Goal: Transaction & Acquisition: Book appointment/travel/reservation

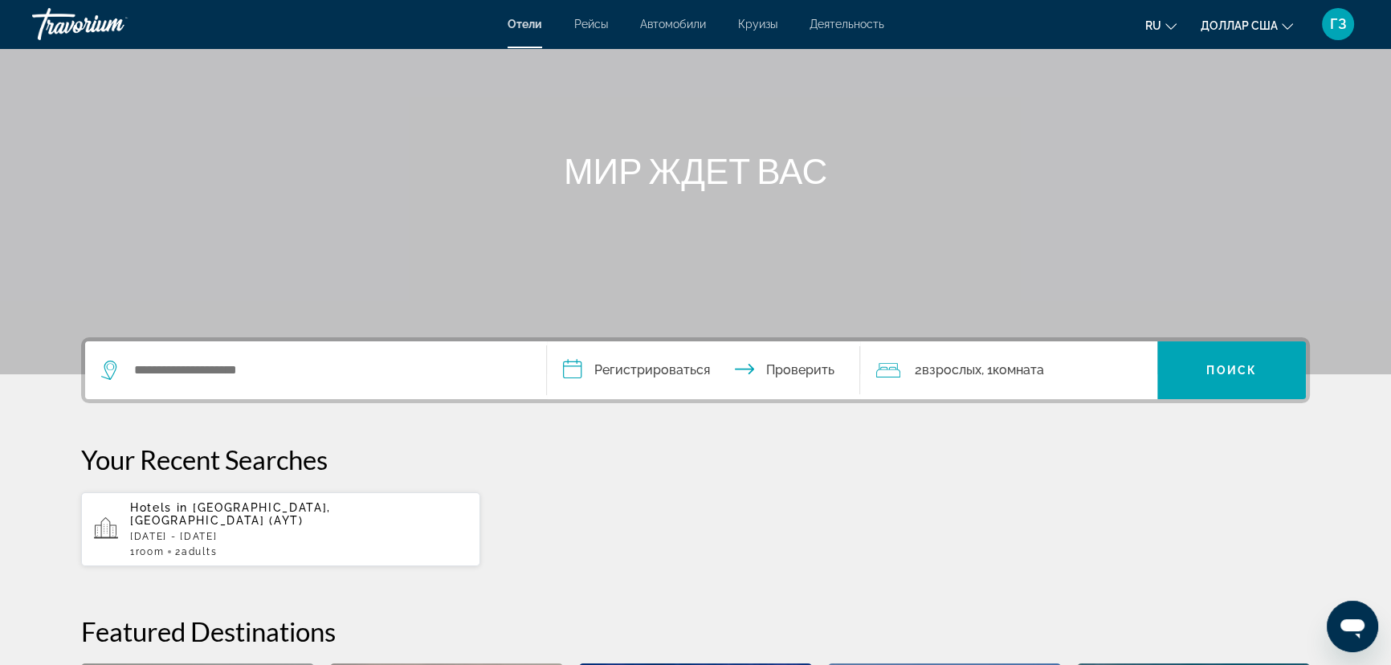
scroll to position [145, 0]
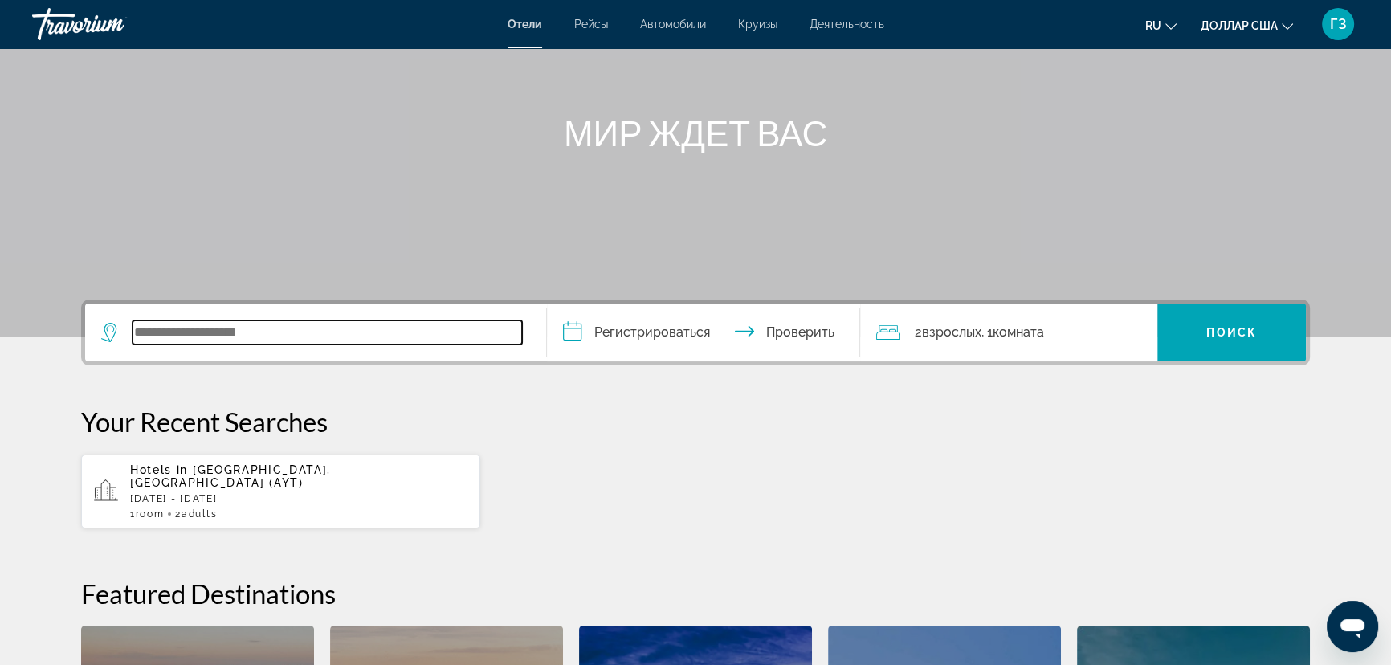
click at [177, 330] on input "Виджет поиска" at bounding box center [326, 332] width 389 height 24
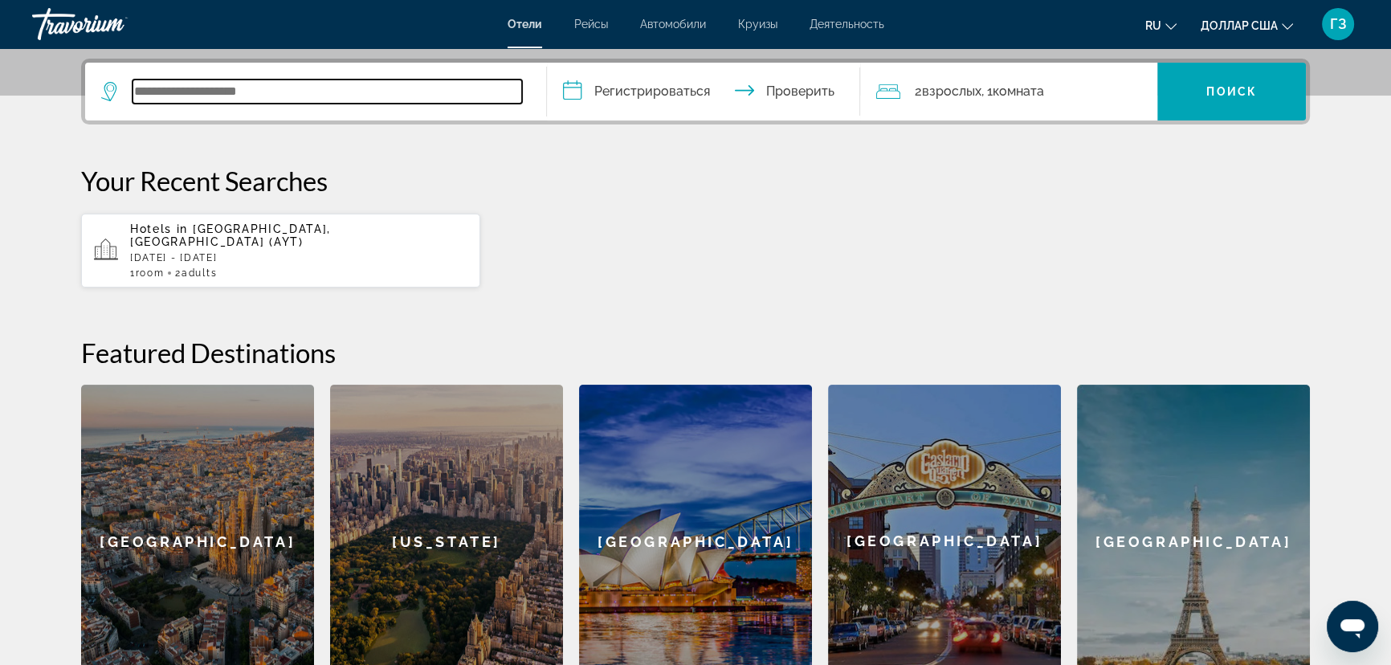
scroll to position [392, 0]
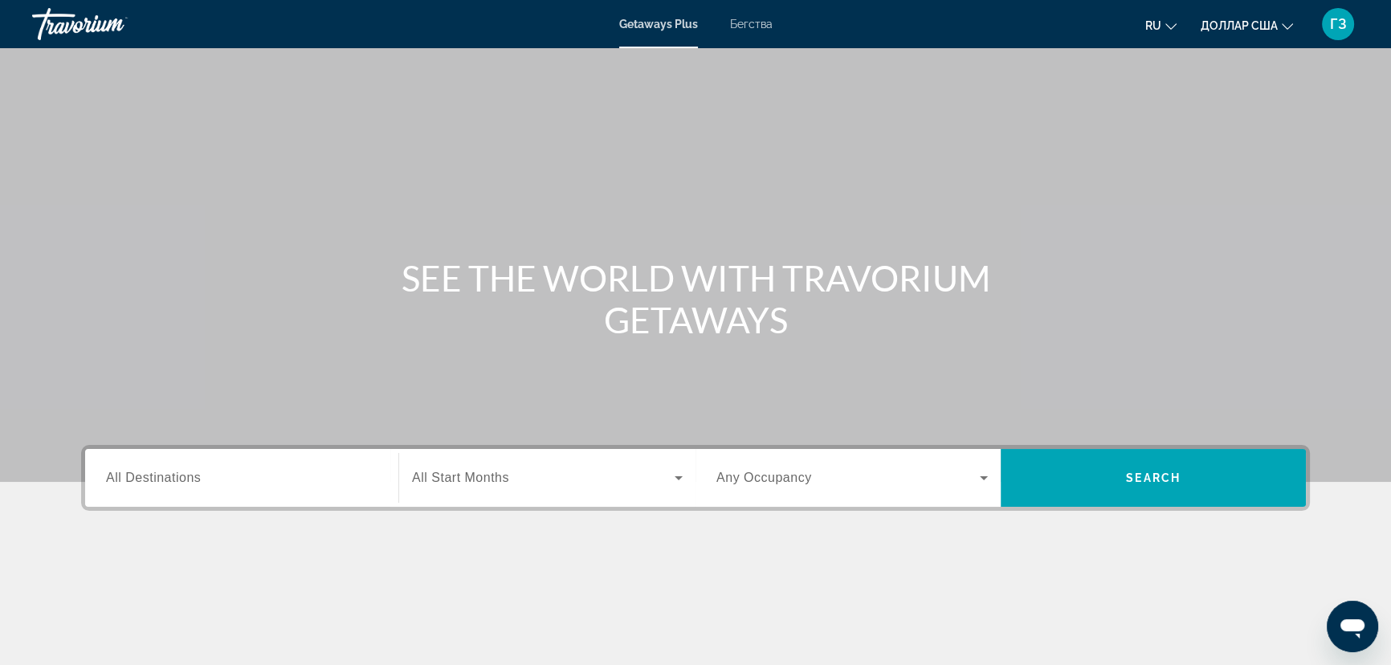
click at [174, 479] on span "All Destinations" at bounding box center [153, 478] width 95 height 14
click at [174, 479] on input "Destination All Destinations" at bounding box center [241, 478] width 271 height 19
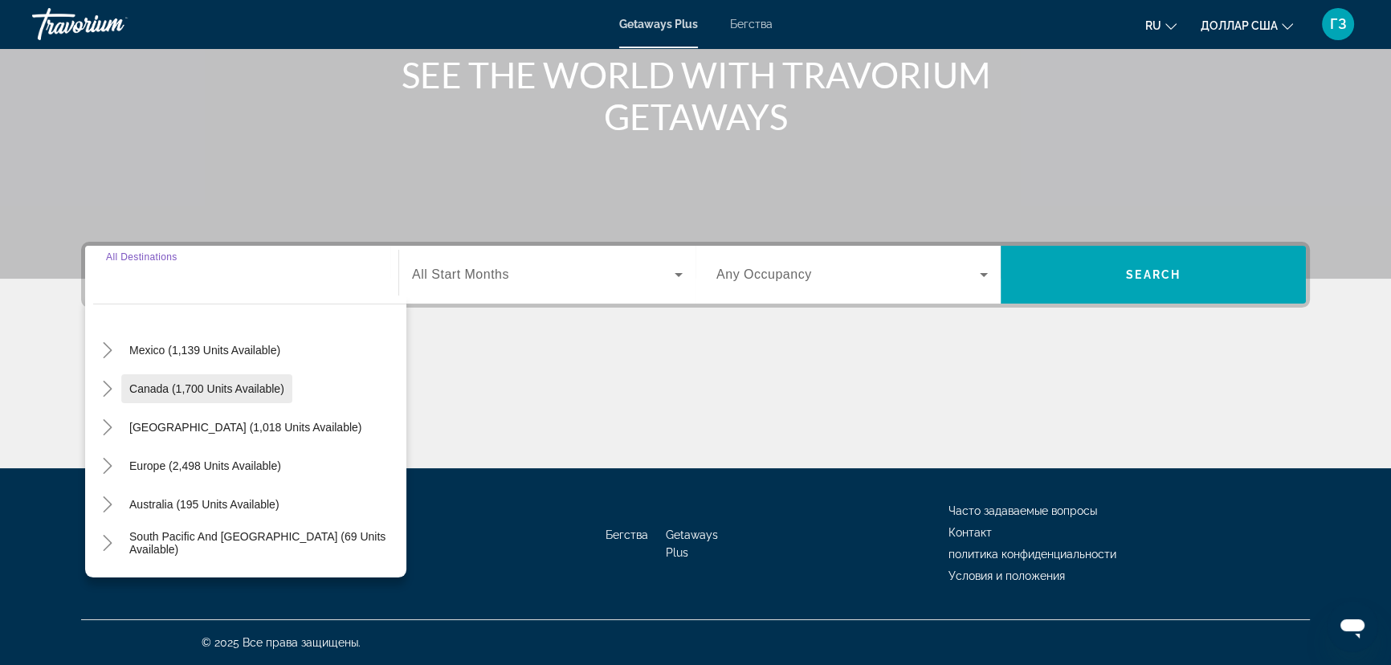
scroll to position [218, 0]
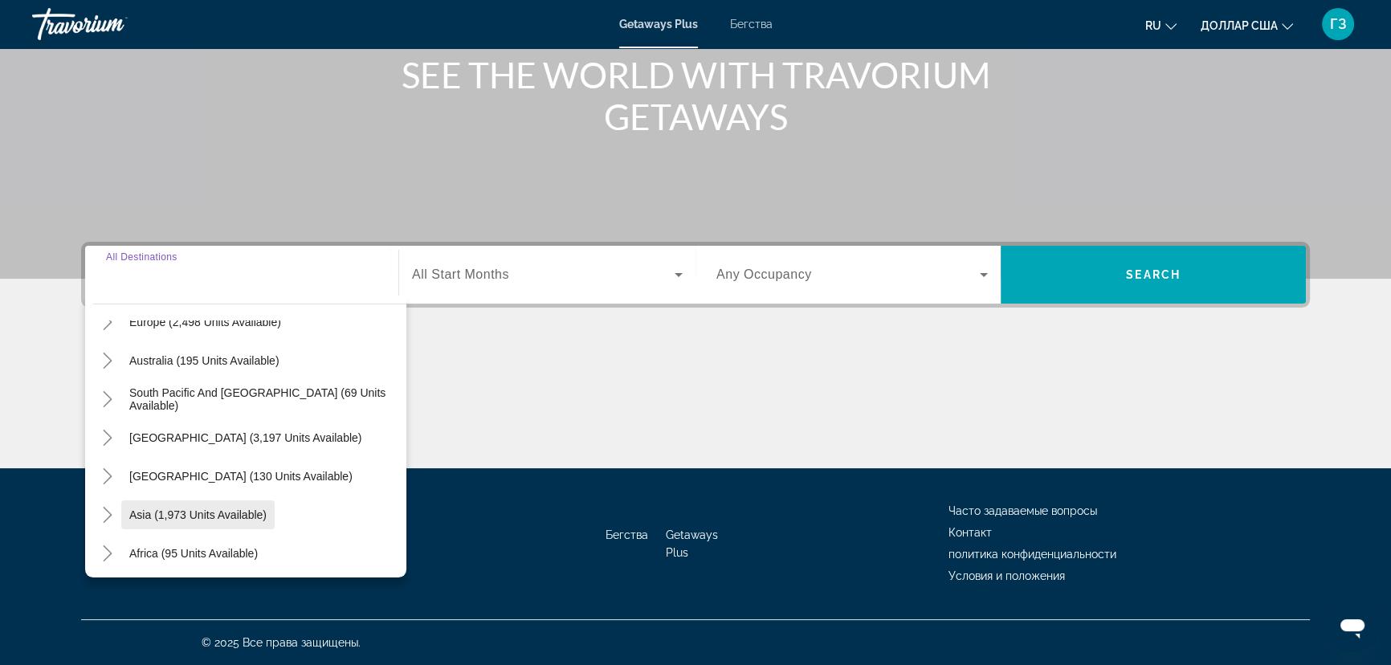
click at [177, 522] on span "Виджет поиска" at bounding box center [197, 514] width 153 height 39
type input "**********"
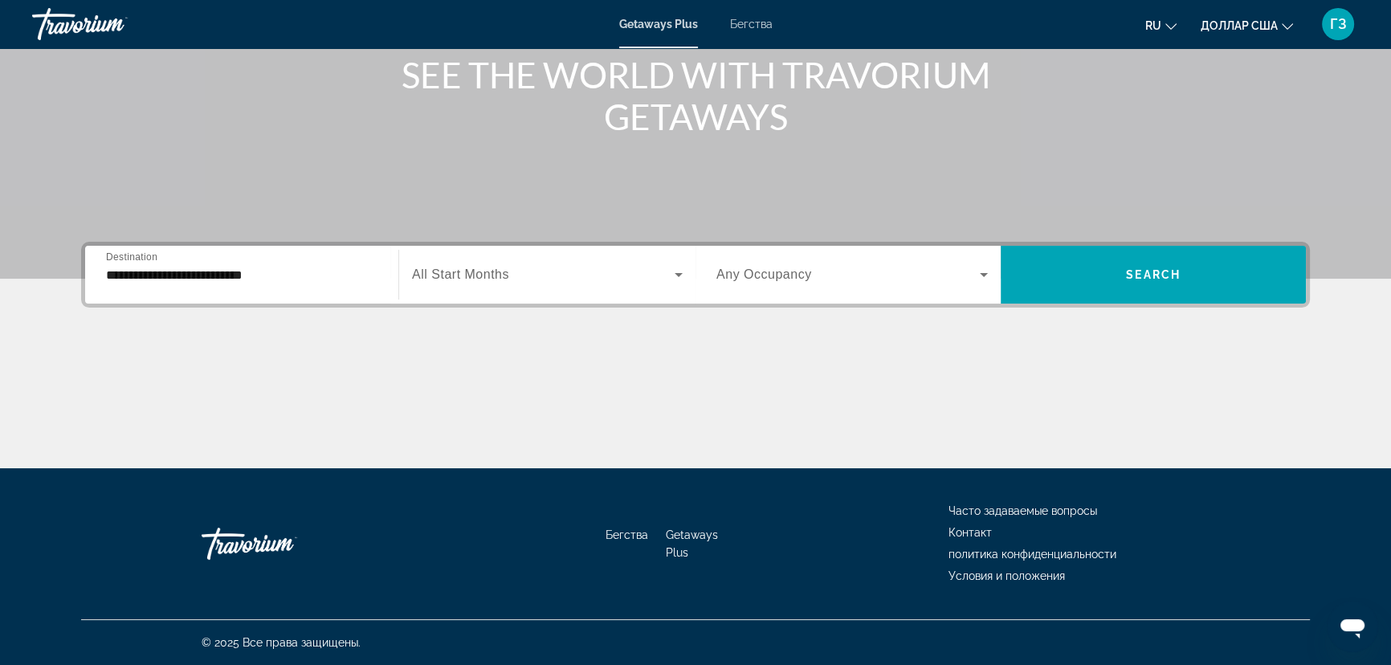
click at [474, 270] on span "All Start Months" at bounding box center [460, 274] width 97 height 14
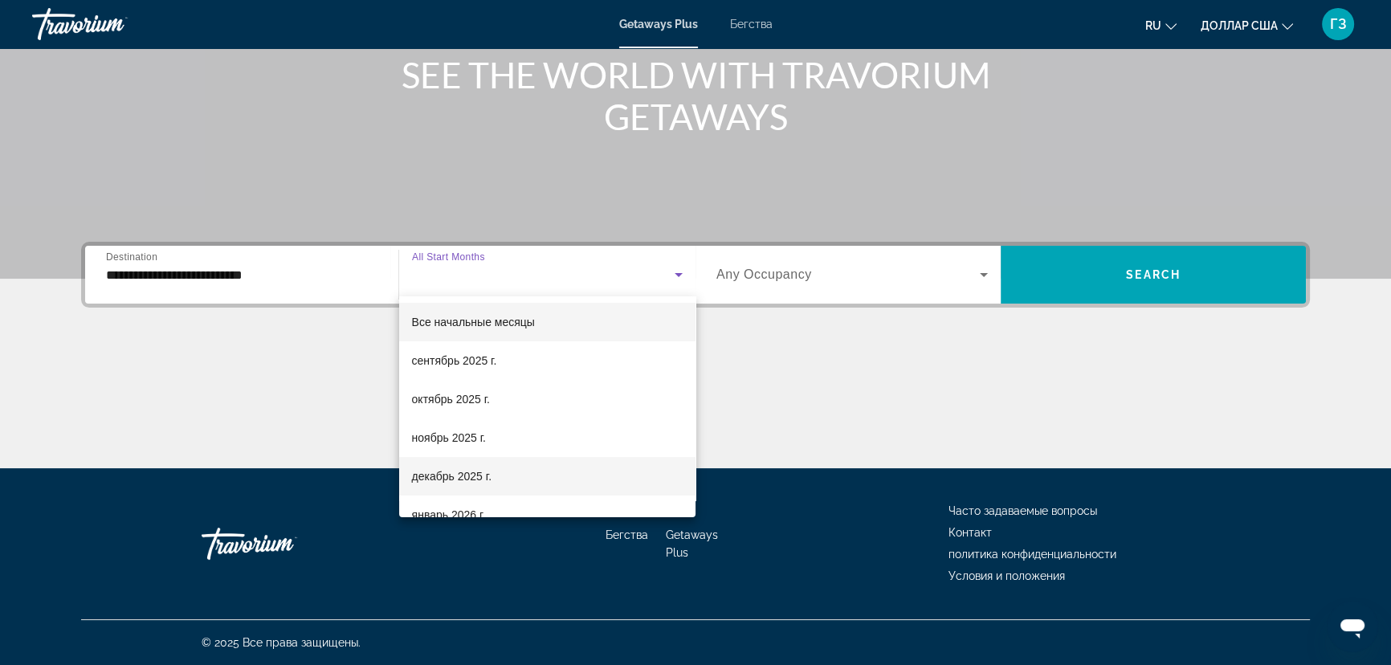
click at [480, 477] on font "декабрь 2025 г." at bounding box center [451, 476] width 79 height 13
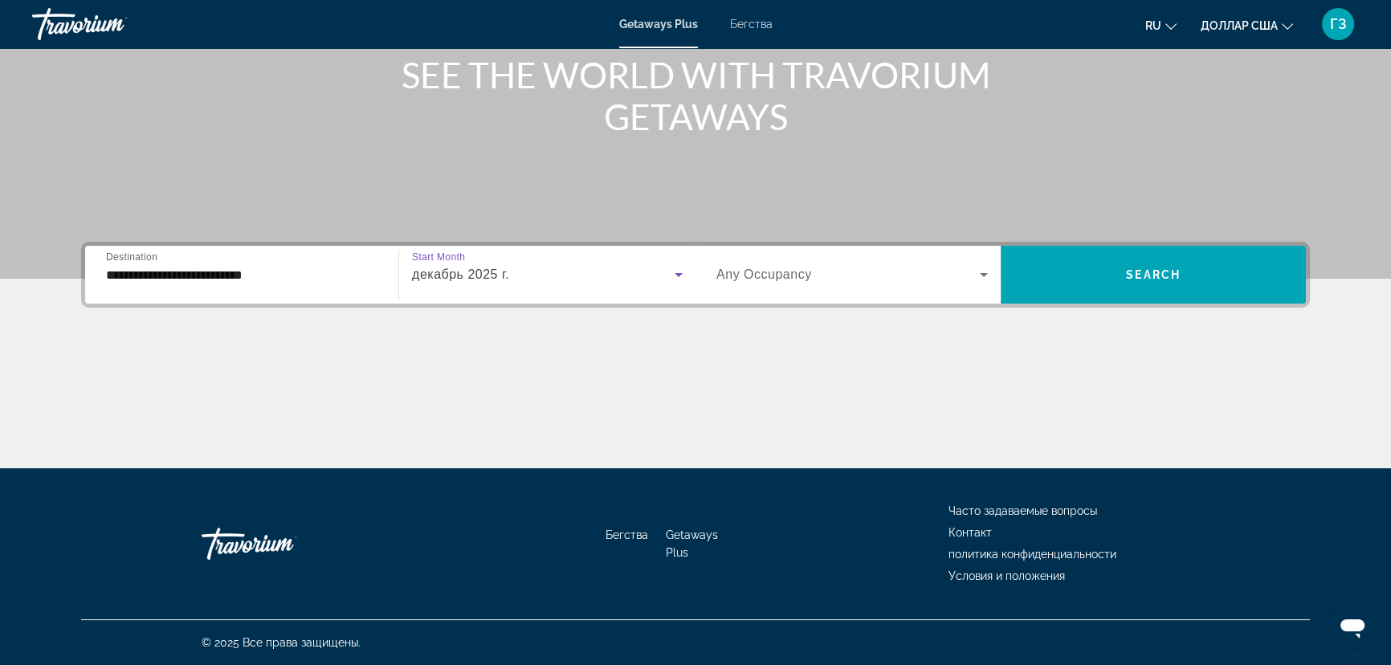
click at [846, 276] on span "Виджет поиска" at bounding box center [847, 274] width 263 height 19
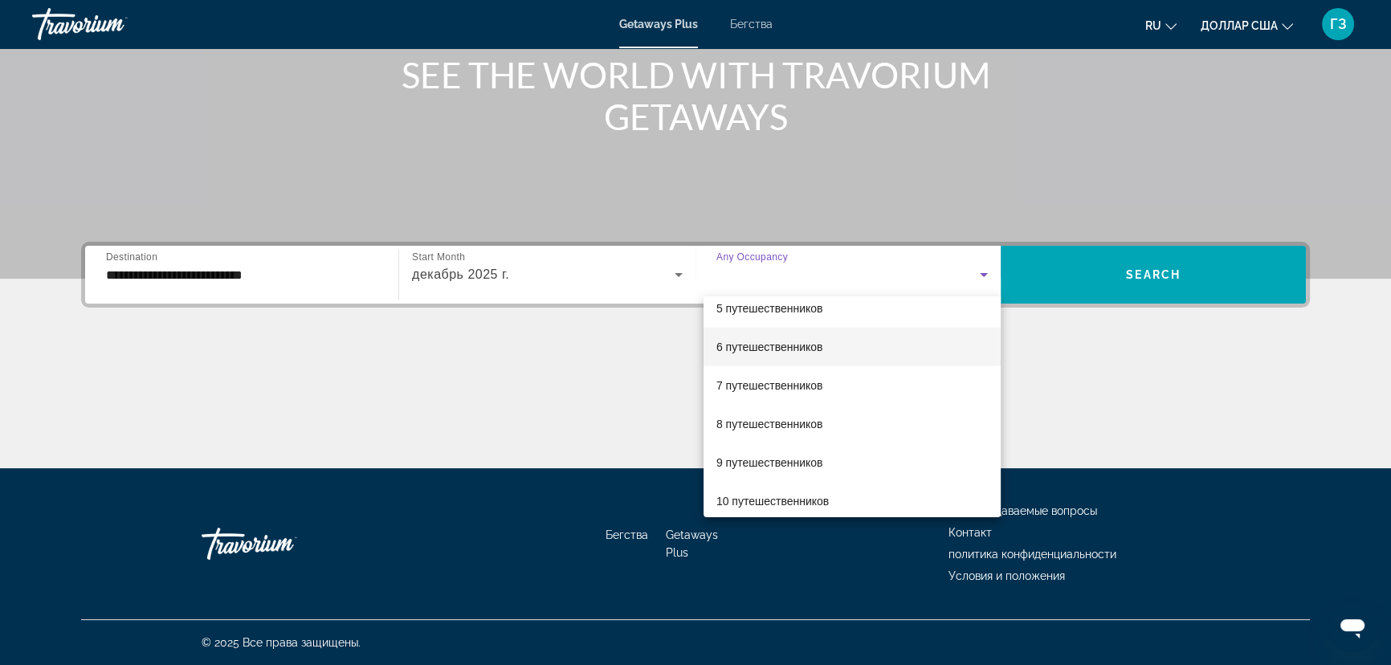
scroll to position [177, 0]
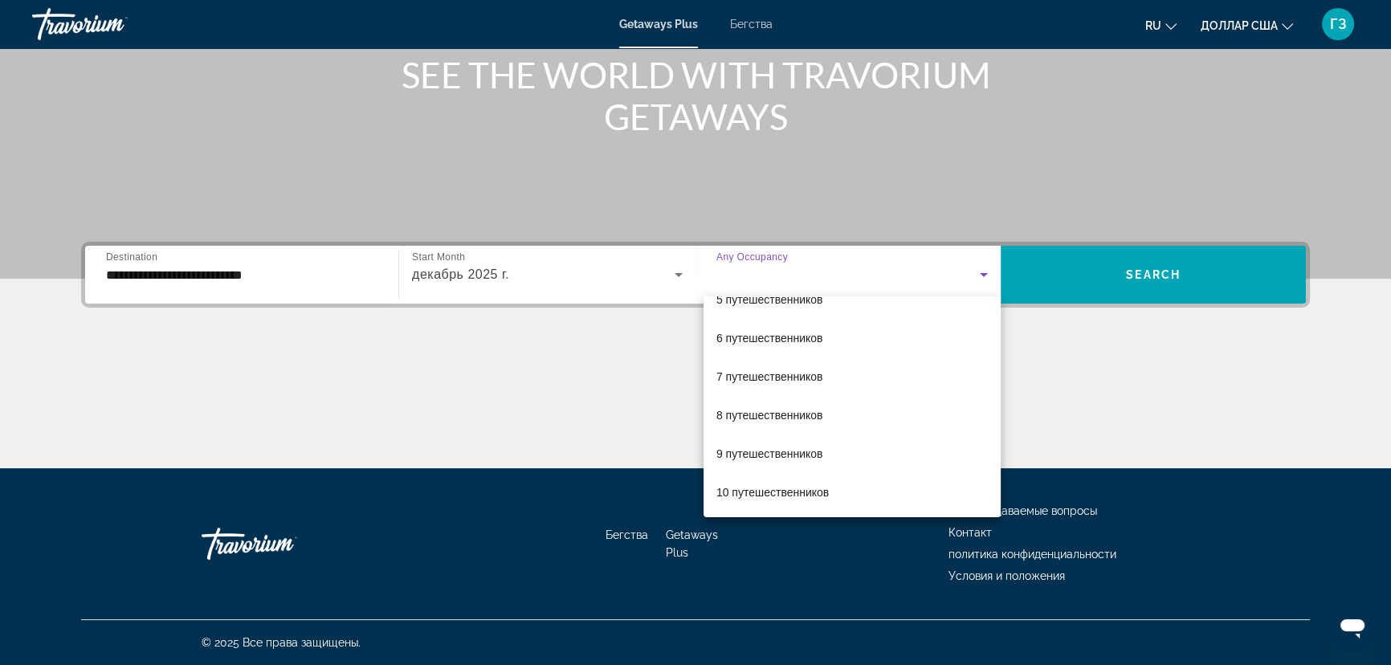
click at [1180, 362] on div at bounding box center [695, 332] width 1391 height 665
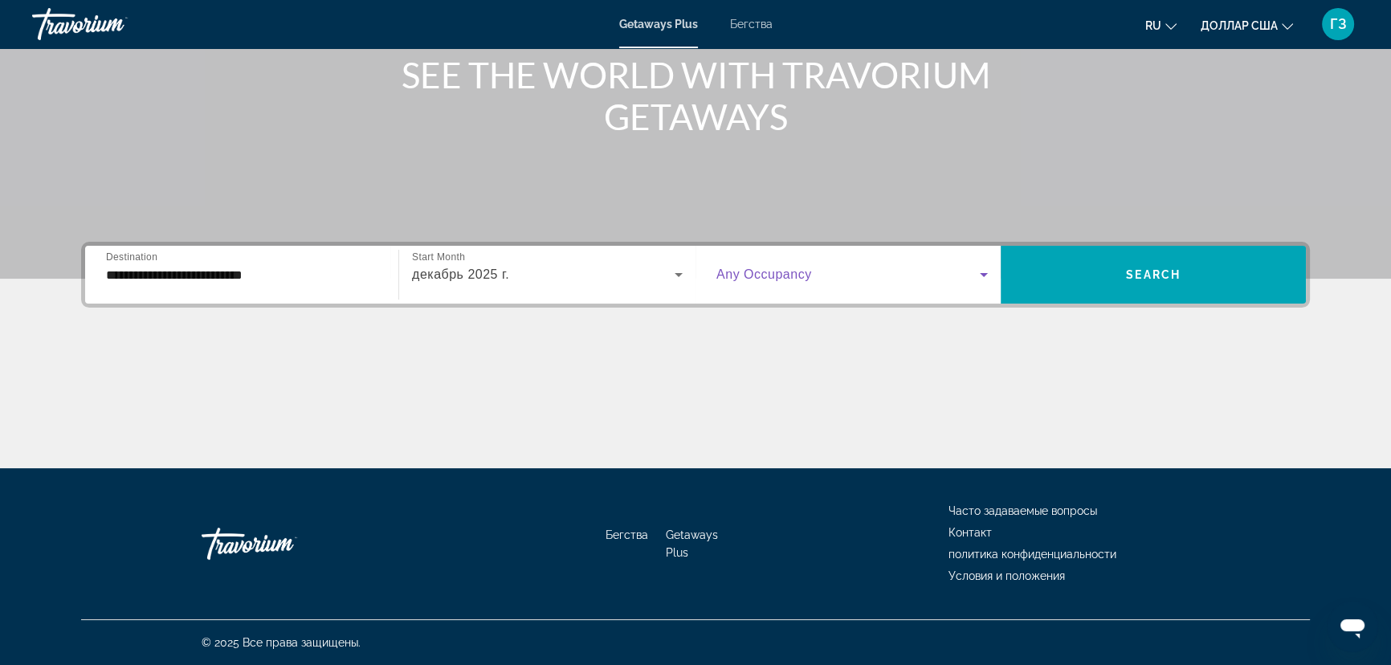
click at [882, 274] on span "Виджет поиска" at bounding box center [847, 274] width 263 height 19
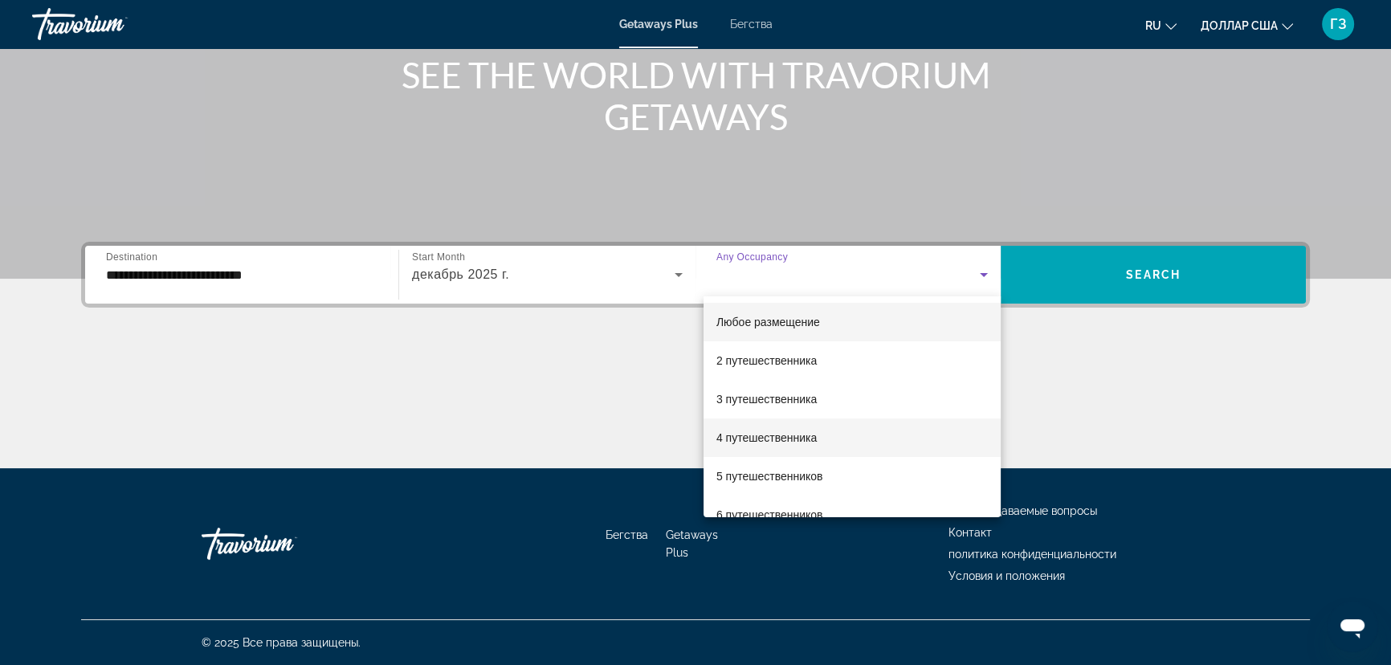
click at [784, 432] on font "4 путешественника" at bounding box center [766, 437] width 100 height 13
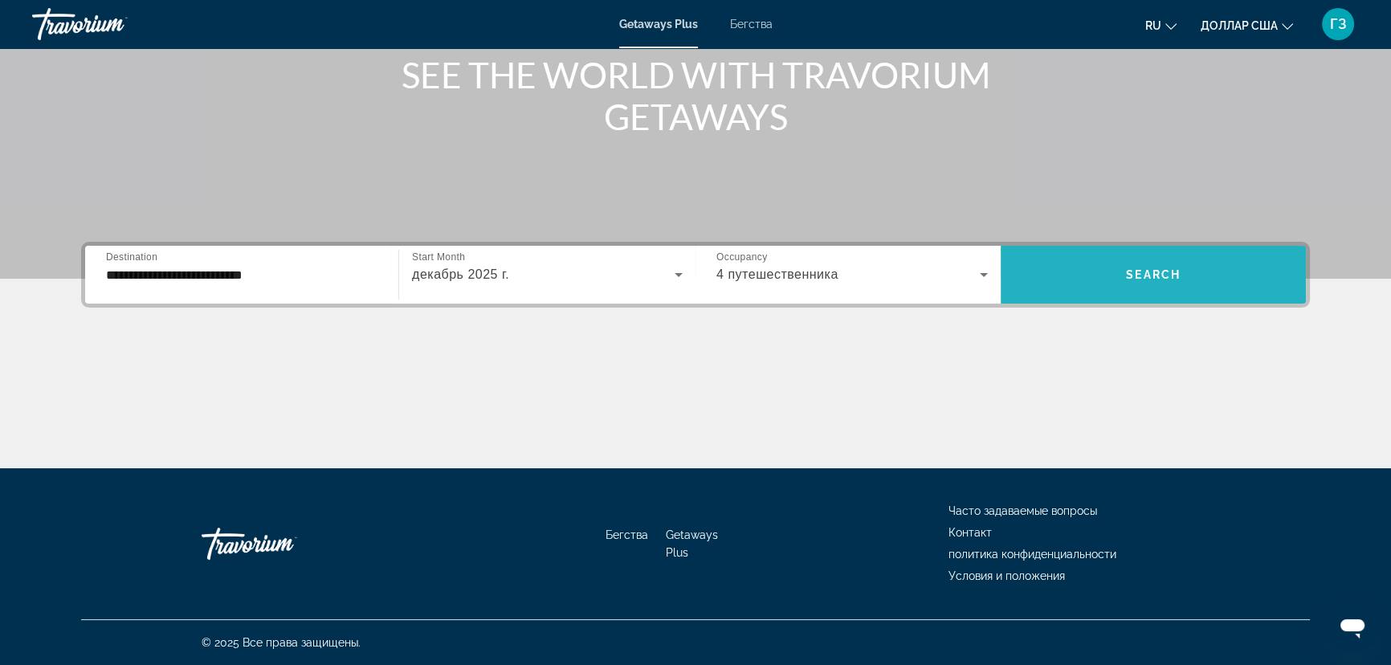
click at [1110, 273] on span "Виджет поиска" at bounding box center [1152, 274] width 305 height 39
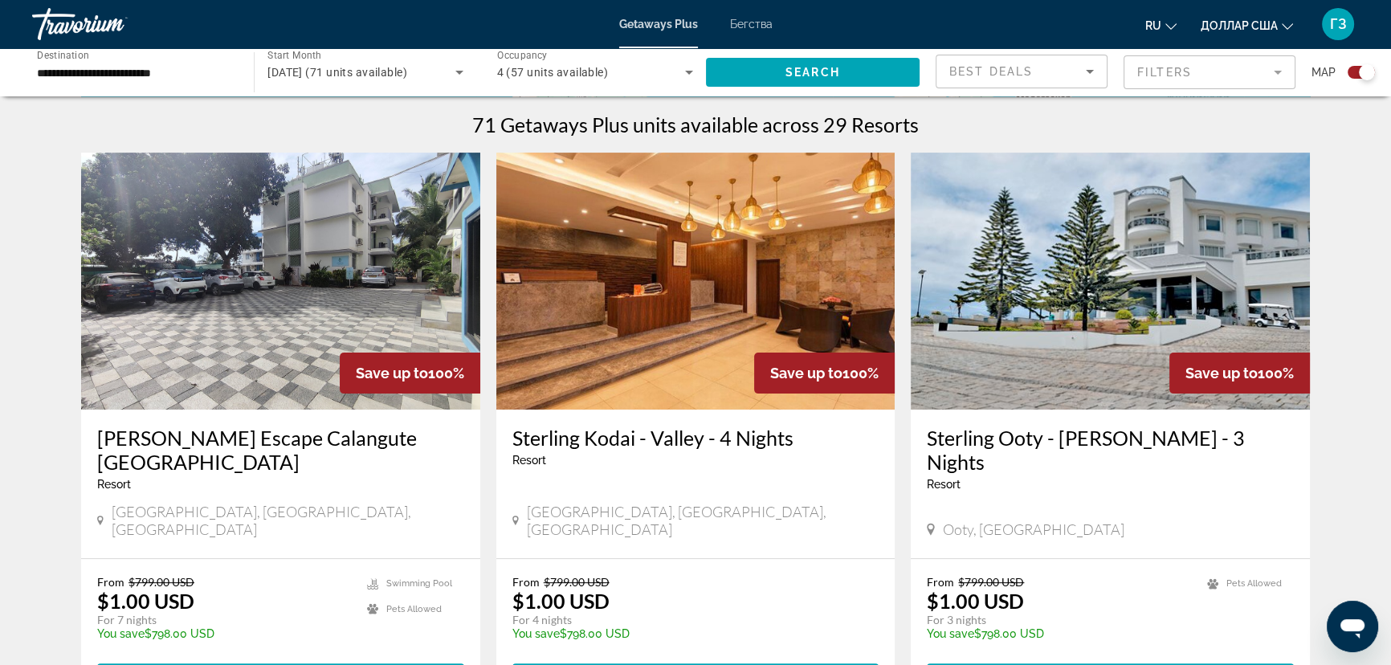
scroll to position [657, 0]
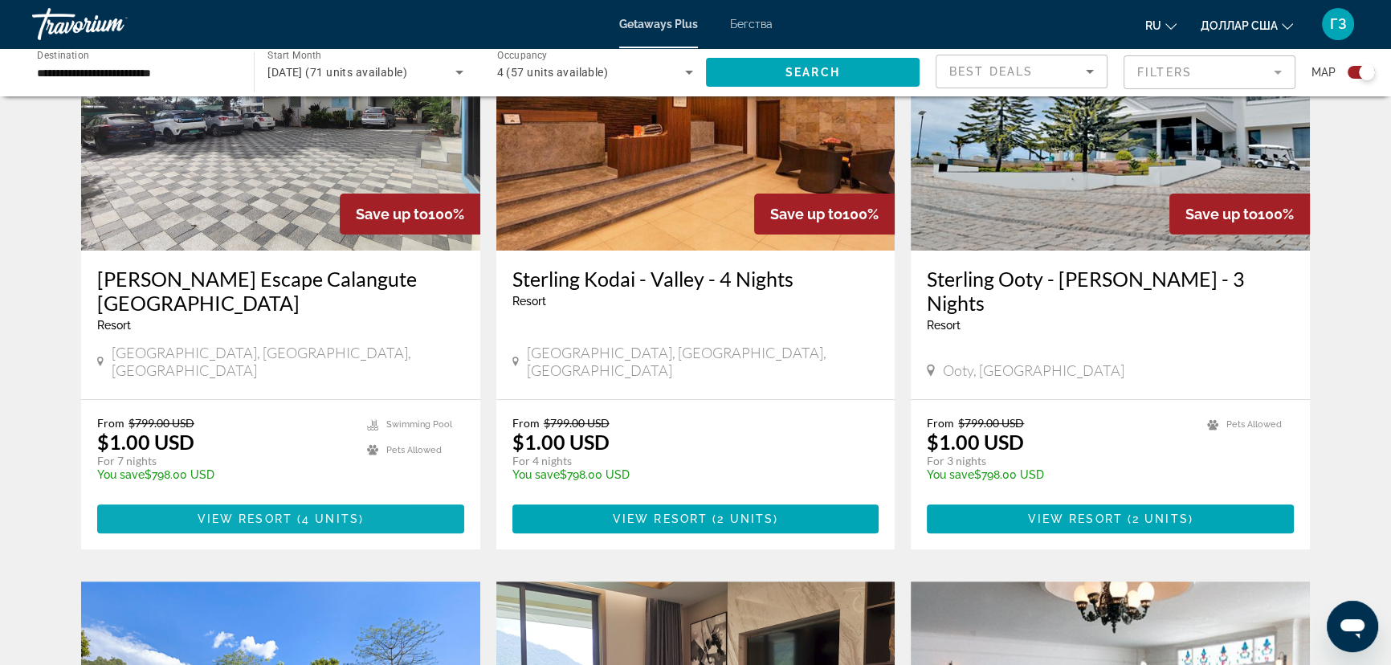
click at [352, 512] on span "4 units" at bounding box center [330, 518] width 57 height 13
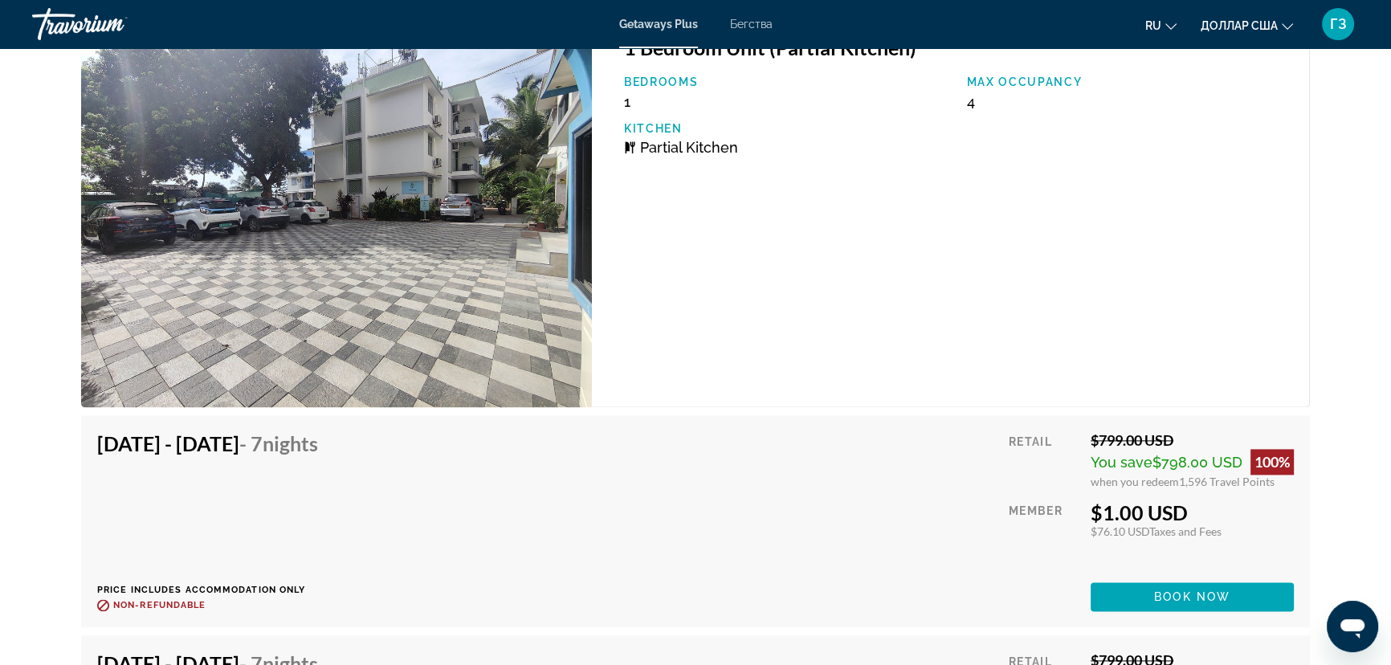
scroll to position [2773, 0]
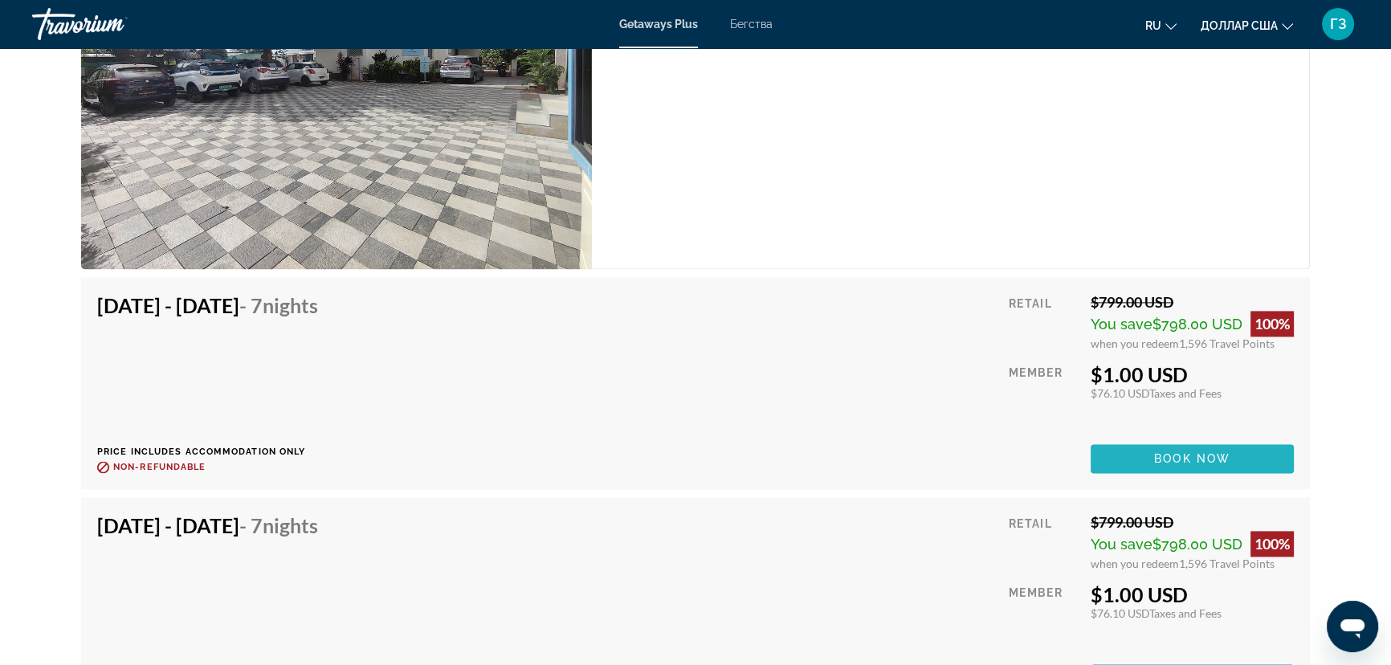
click at [1213, 439] on span "Основное содержание" at bounding box center [1191, 458] width 203 height 39
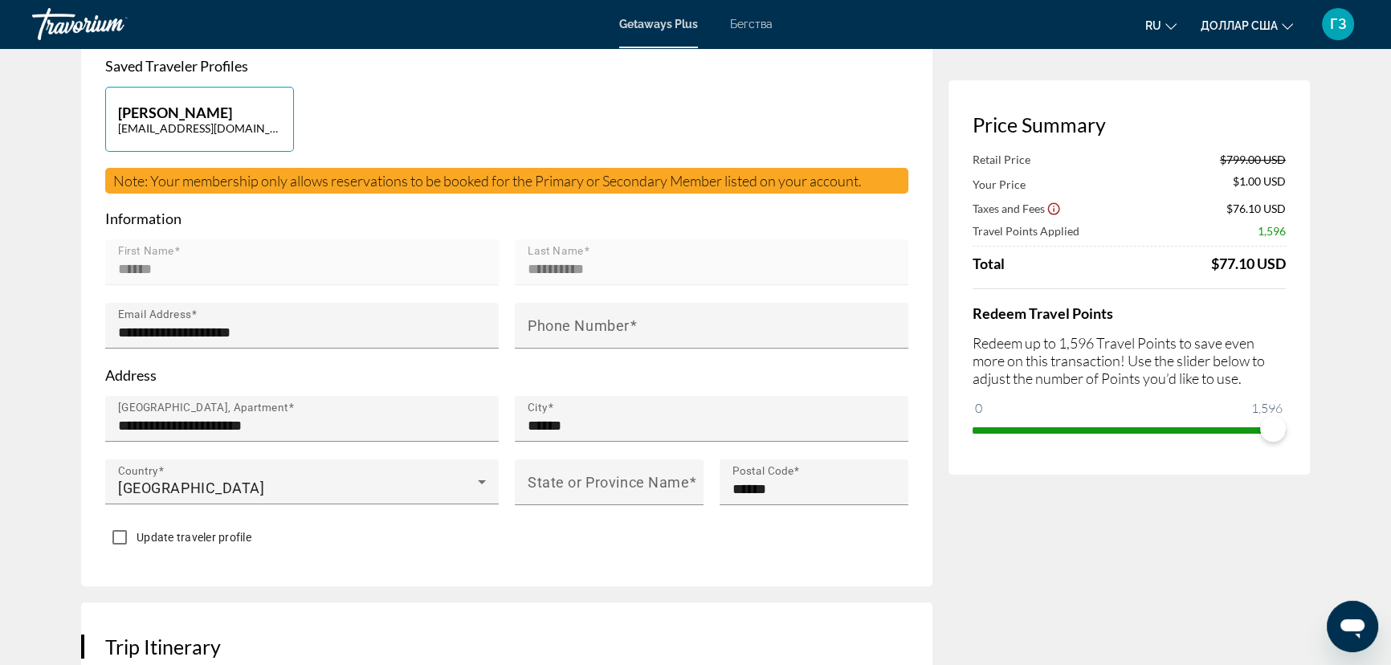
scroll to position [438, 0]
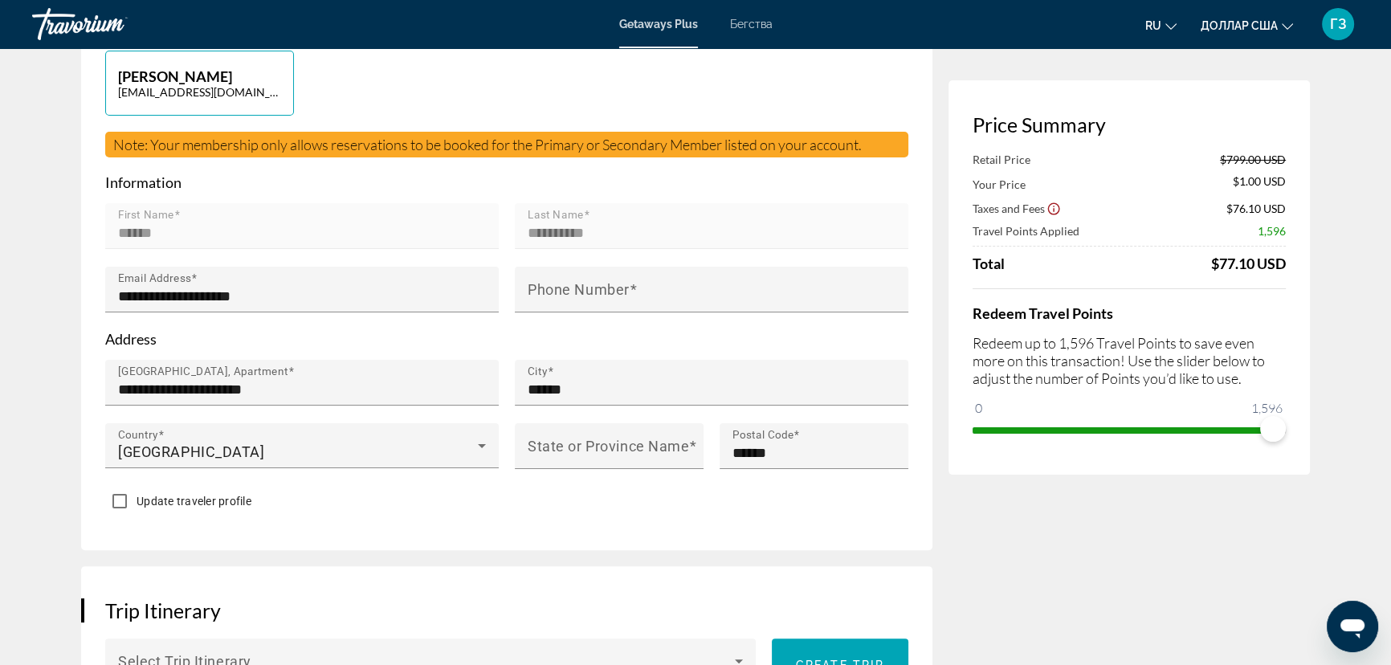
click at [1343, 29] on font "ГЗ" at bounding box center [1338, 23] width 17 height 17
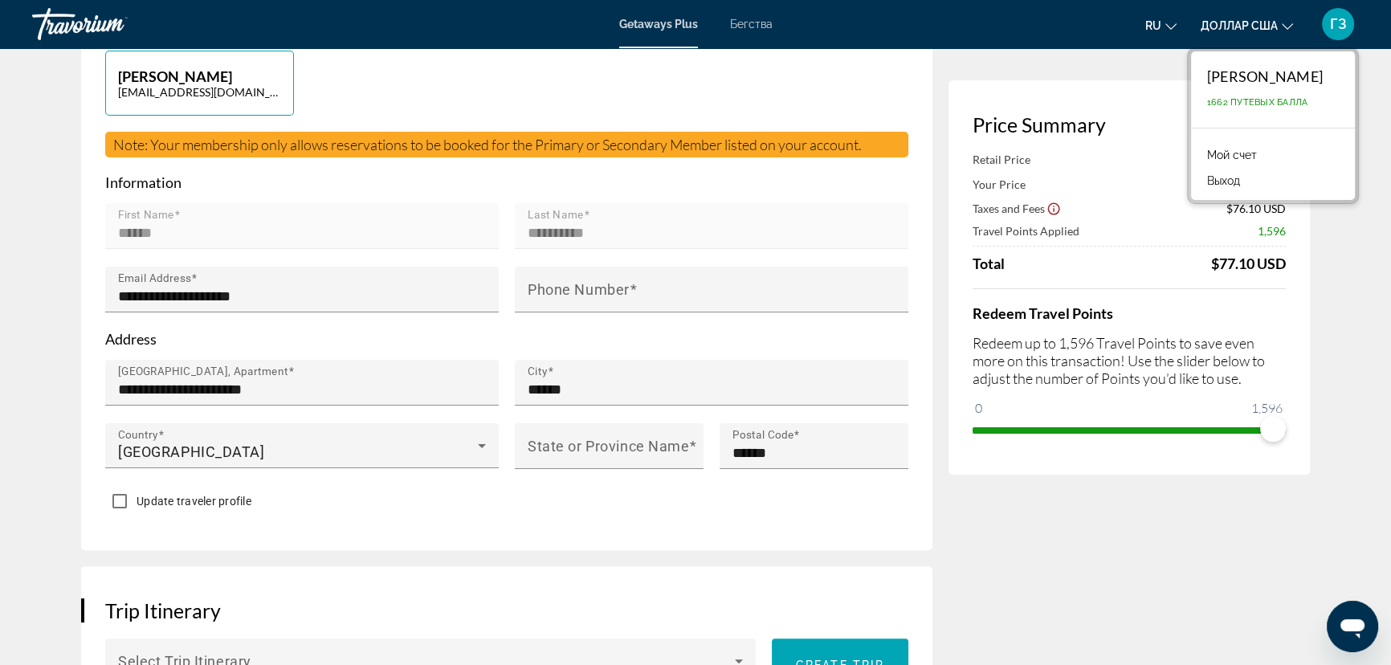
click at [1220, 178] on font "Выход" at bounding box center [1223, 180] width 33 height 13
